Goal: Transaction & Acquisition: Purchase product/service

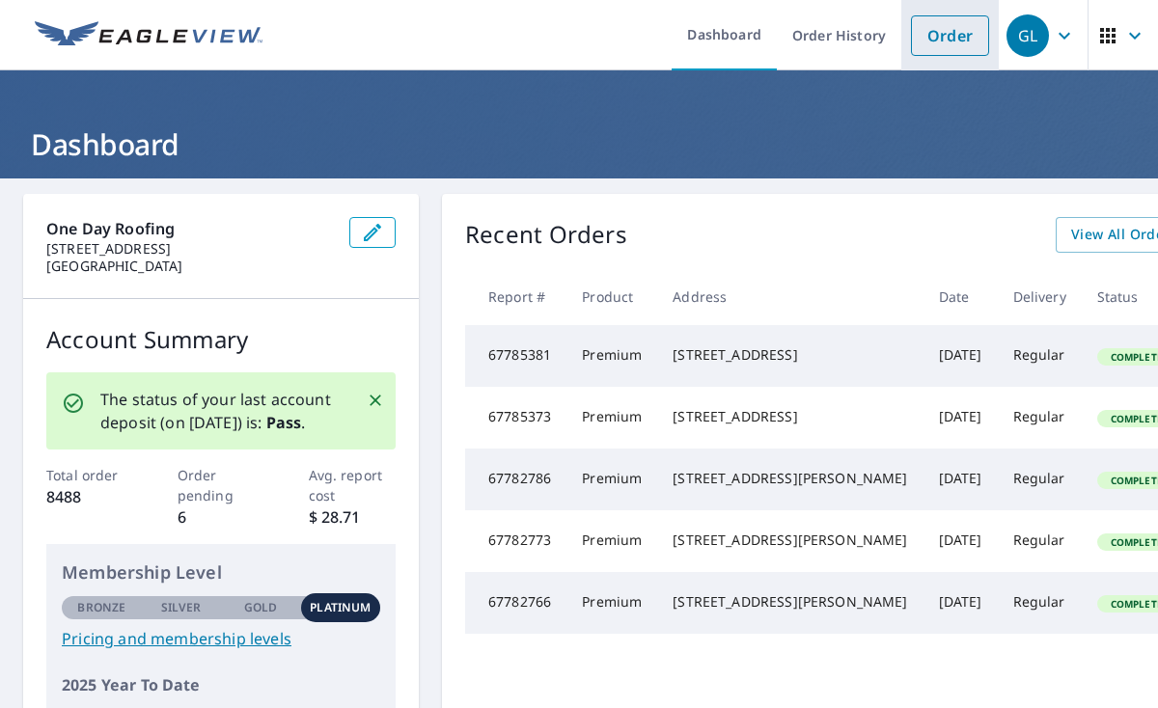
drag, startPoint x: 944, startPoint y: 42, endPoint x: 928, endPoint y: 42, distance: 16.4
click at [944, 42] on link "Order" at bounding box center [950, 35] width 78 height 41
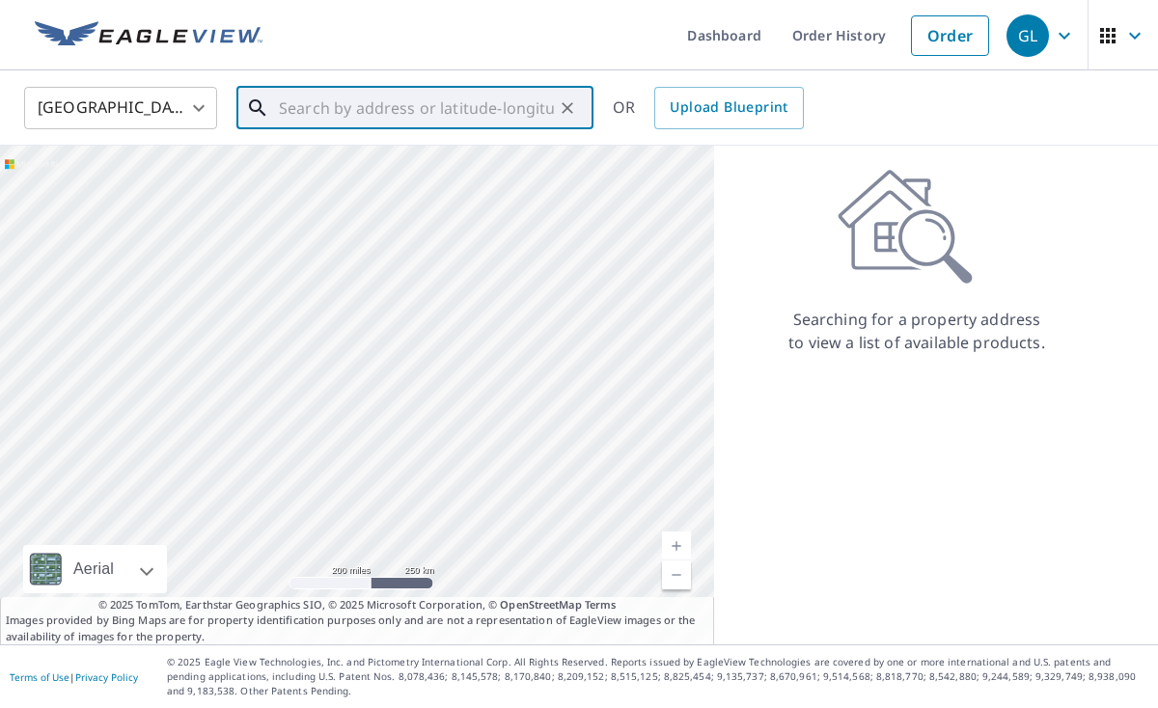
click at [334, 117] on input "text" at bounding box center [416, 108] width 275 height 54
paste input "[STREET_ADDRESS][PERSON_NAME]"
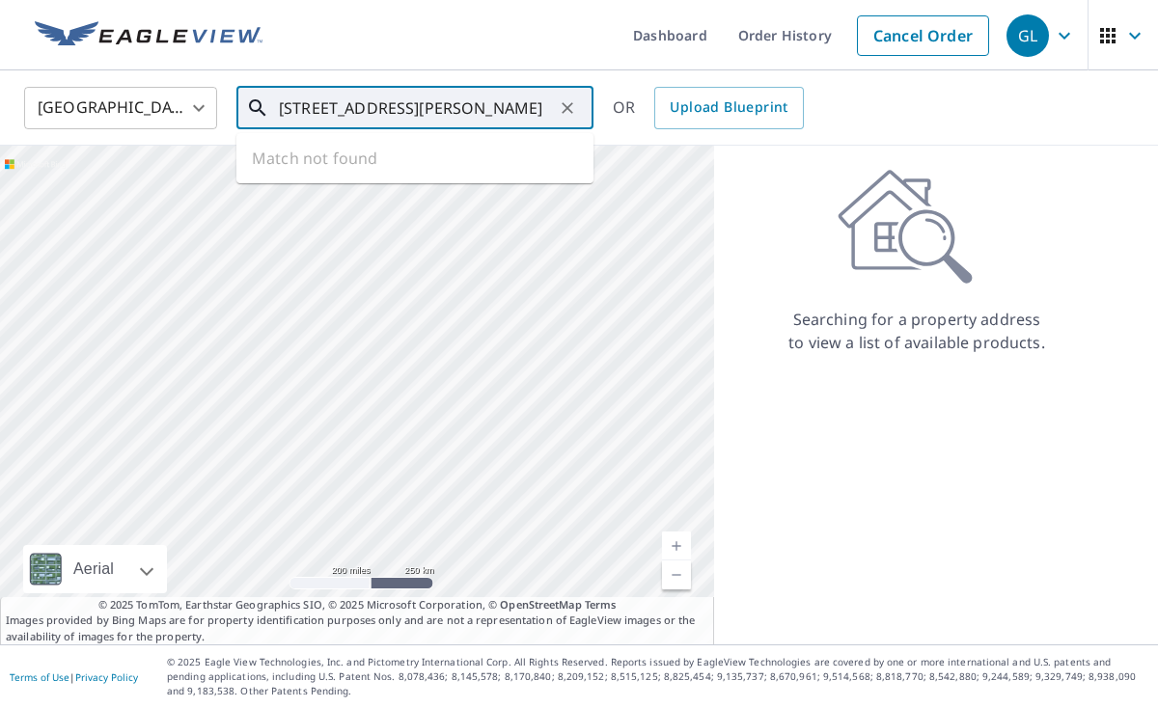
type input "[STREET_ADDRESS][PERSON_NAME]"
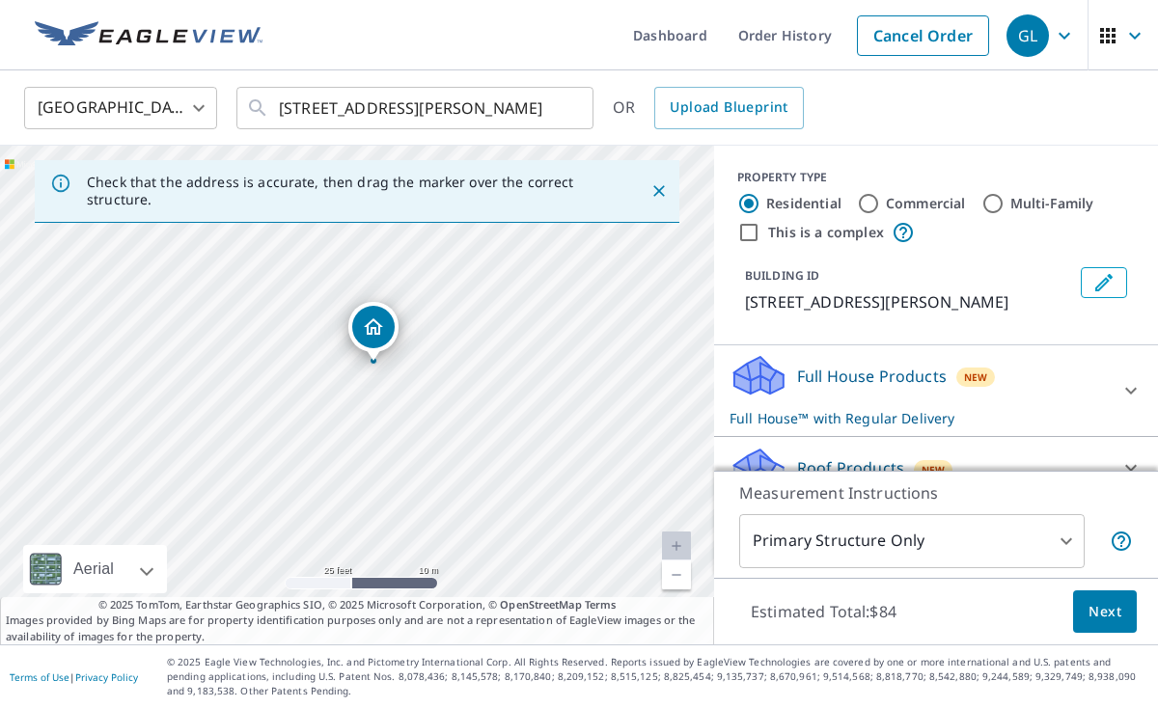
drag, startPoint x: 366, startPoint y: 352, endPoint x: 375, endPoint y: 328, distance: 25.6
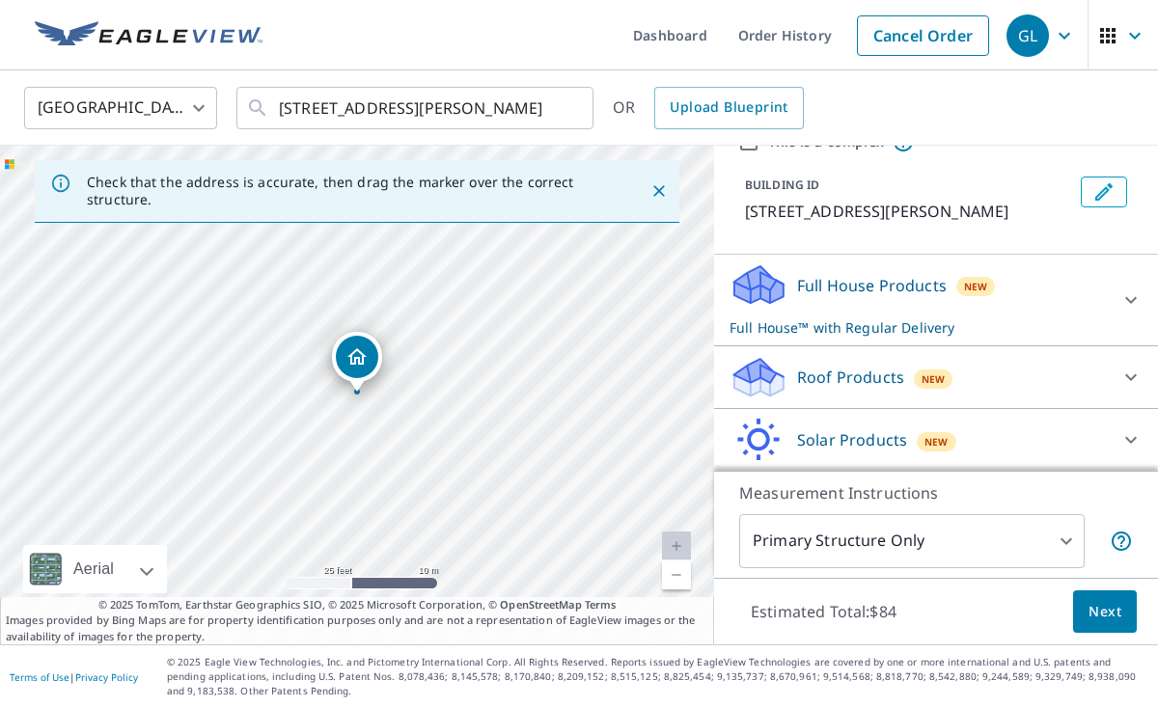
scroll to position [90, 0]
drag, startPoint x: 1060, startPoint y: 388, endPoint x: 1047, endPoint y: 389, distance: 12.6
click at [1059, 388] on div "Roof Products New" at bounding box center [919, 378] width 378 height 45
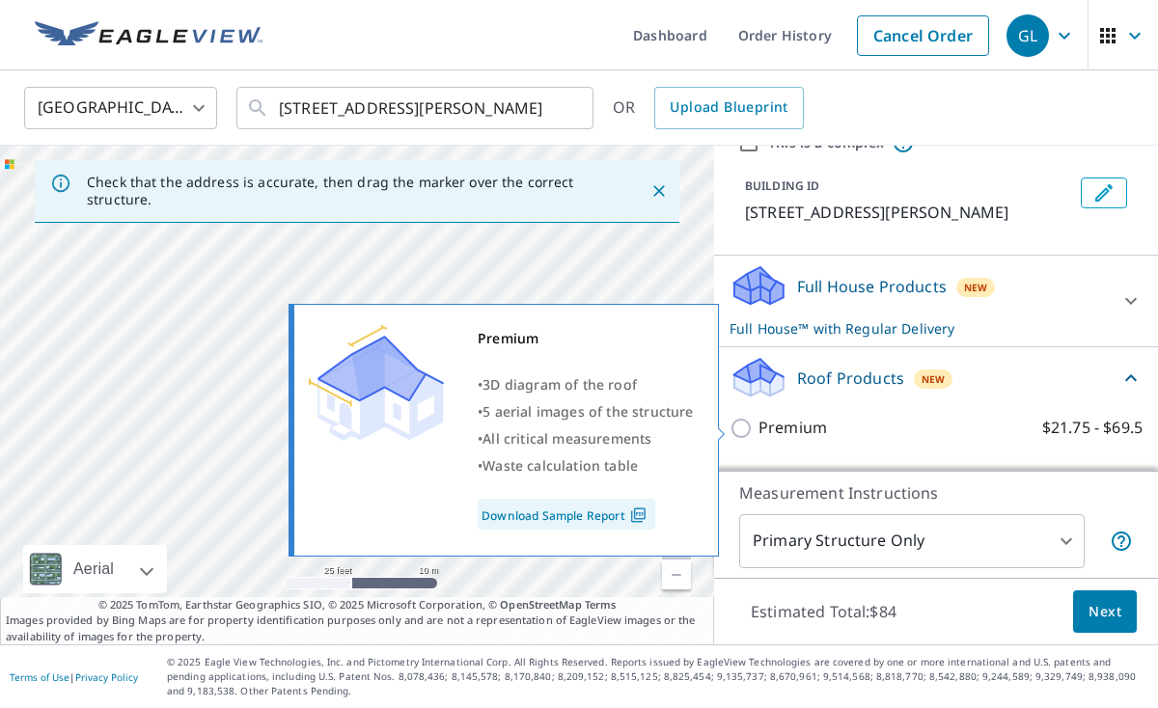
click at [745, 425] on input "Premium $21.75 - $69.5" at bounding box center [744, 428] width 29 height 23
checkbox input "true"
checkbox input "false"
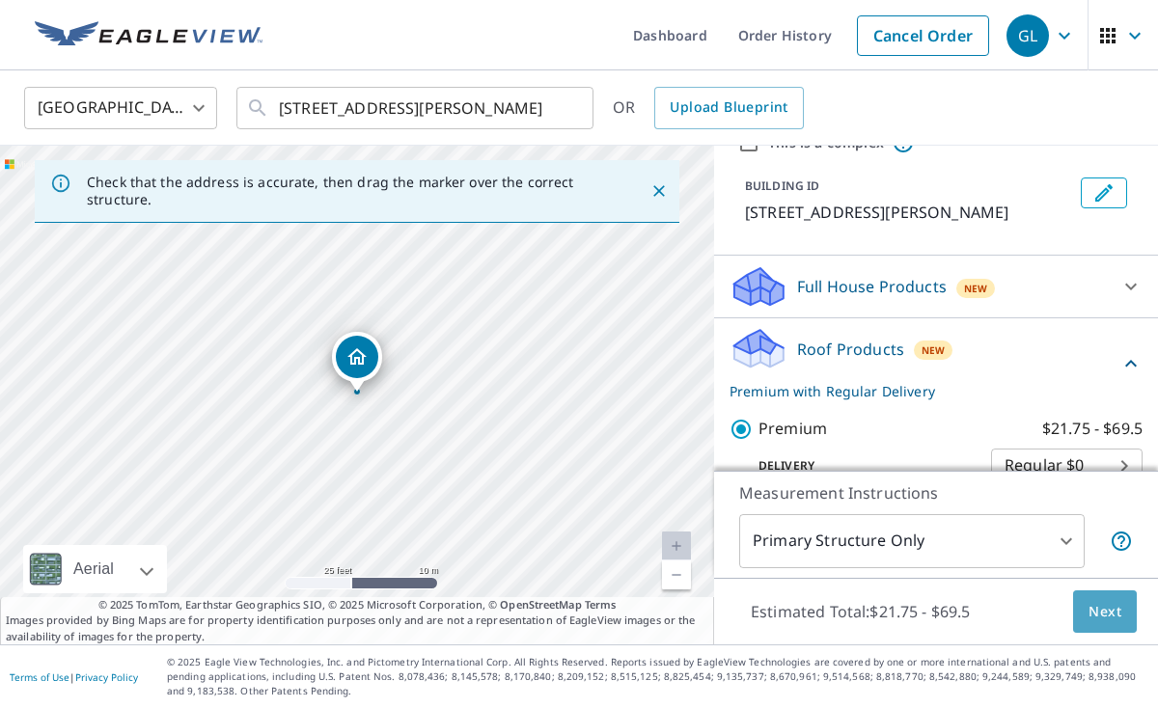
click at [1104, 601] on span "Next" at bounding box center [1105, 612] width 33 height 24
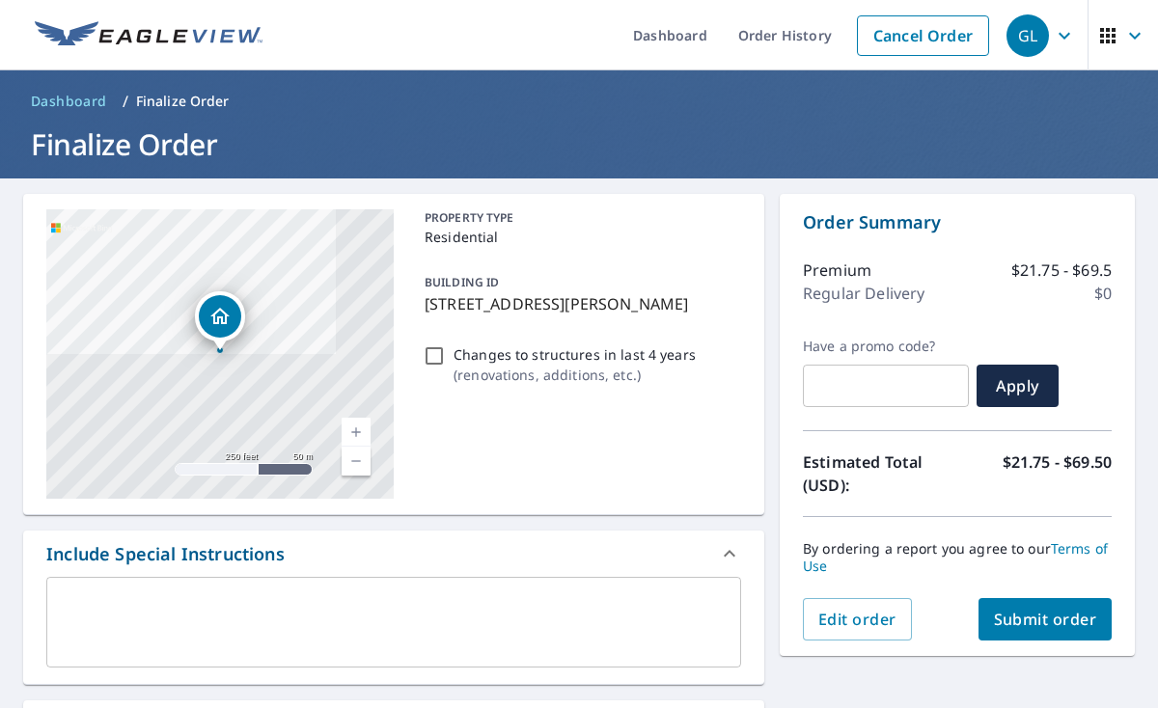
click at [1024, 596] on div "By ordering a report you agree to our Terms of Use" at bounding box center [957, 557] width 309 height 81
click at [1041, 605] on button "Submit order" at bounding box center [1046, 619] width 134 height 42
checkbox input "true"
